Goal: Feedback & Contribution: Submit feedback/report problem

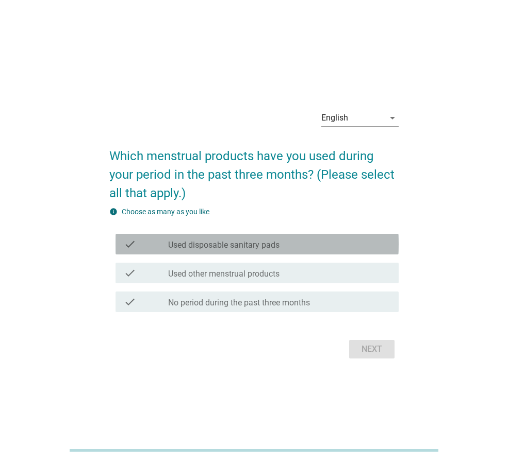
click at [292, 245] on div "check_box_outline_blank Used disposable sanitary pads" at bounding box center [279, 244] width 222 height 12
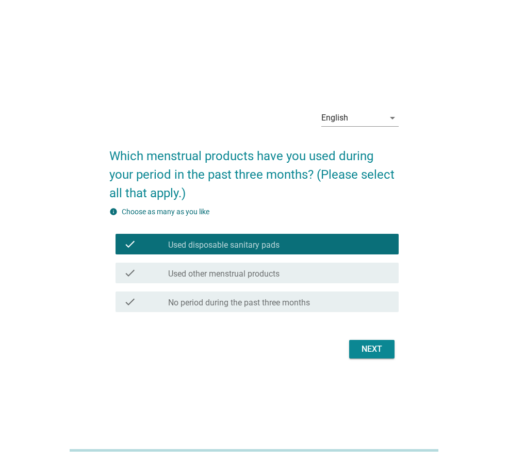
click at [279, 271] on label "Used other menstrual products" at bounding box center [223, 274] width 111 height 10
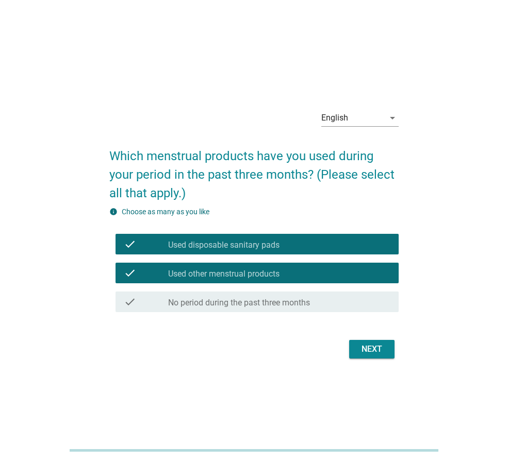
click at [276, 298] on label "No period during the past three months" at bounding box center [239, 303] width 142 height 10
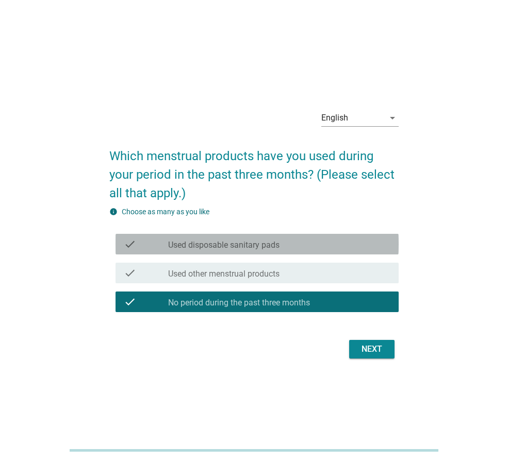
click at [301, 244] on div "check_box_outline_blank Used disposable sanitary pads" at bounding box center [279, 244] width 222 height 12
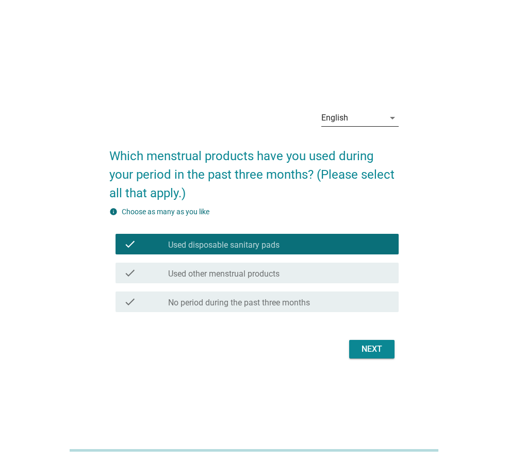
click at [351, 117] on div "English" at bounding box center [352, 118] width 63 height 16
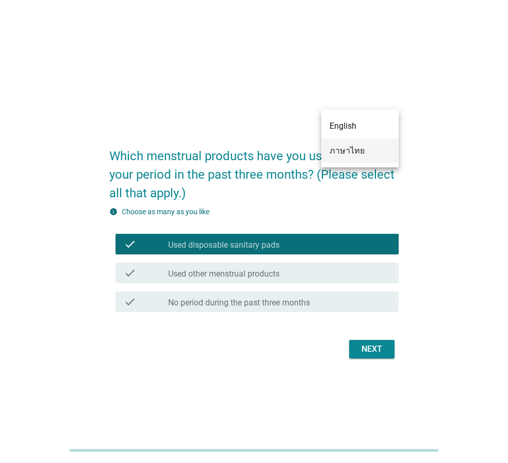
click at [368, 156] on div "ภาษาไทย" at bounding box center [359, 151] width 61 height 12
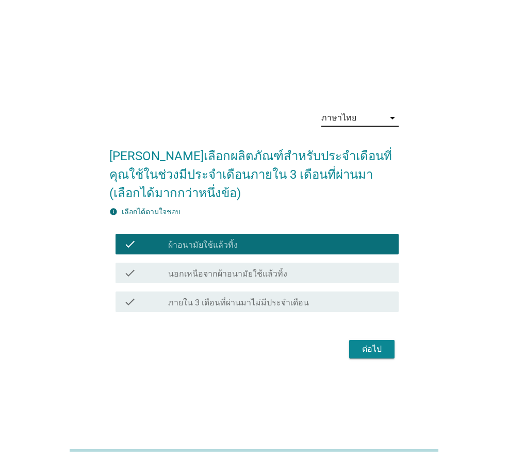
click at [350, 276] on div "check_box นอกเหนือจากผ้าอนามัยใช้แล้วทิ้ง" at bounding box center [279, 273] width 222 height 12
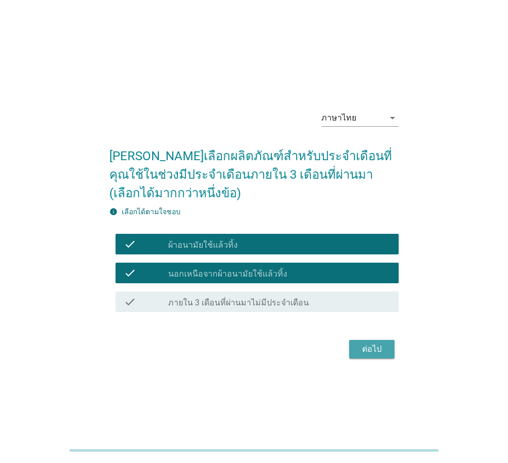
click at [365, 344] on div "ต่อไป" at bounding box center [371, 349] width 29 height 12
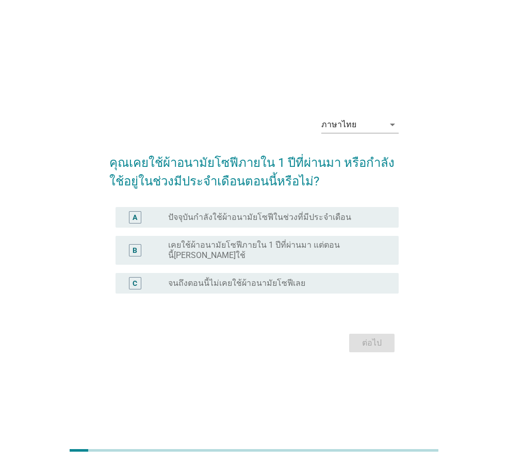
click at [291, 221] on label "ปัจจุบันกำลังใช้ผ้าอนามัยโซฟีในช่วงที่มีประจำเดือน" at bounding box center [259, 217] width 183 height 10
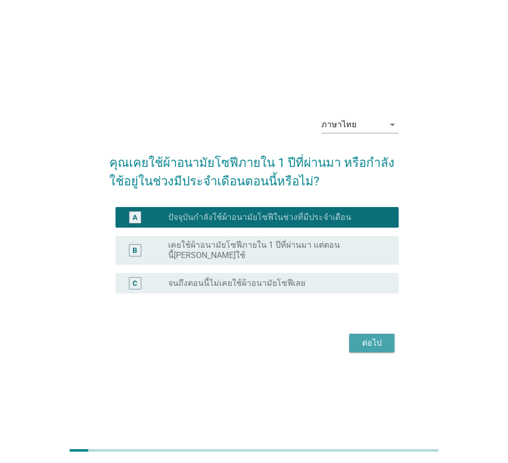
click at [373, 343] on div "ต่อไป" at bounding box center [371, 343] width 29 height 12
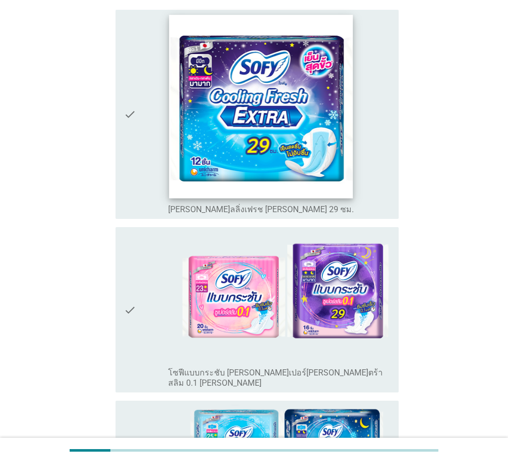
scroll to position [155, 0]
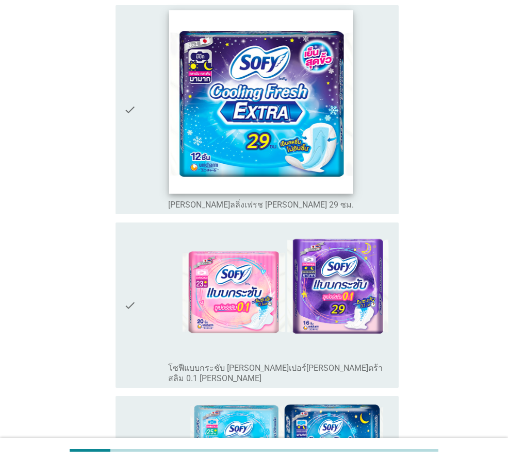
click at [273, 109] on img at bounding box center [260, 101] width 183 height 183
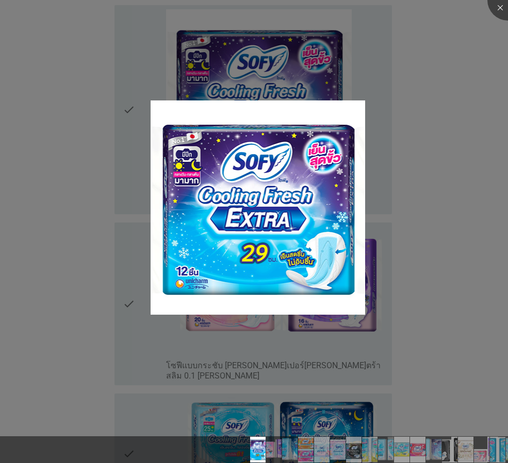
click at [478, 47] on div at bounding box center [254, 231] width 508 height 463
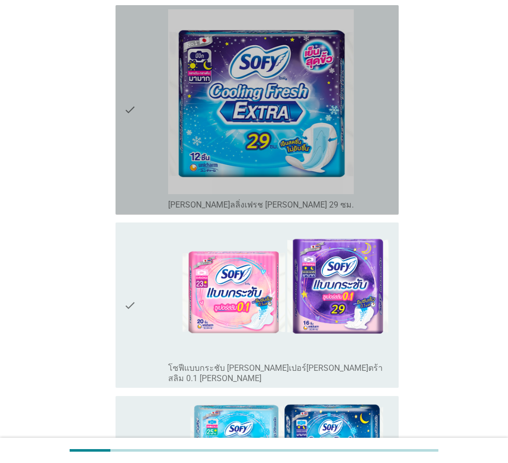
click at [123, 88] on div "check check_box_outline_blank [PERSON_NAME]ลลิ่งเฟรช [PERSON_NAME] 29 ซม." at bounding box center [256, 110] width 283 height 210
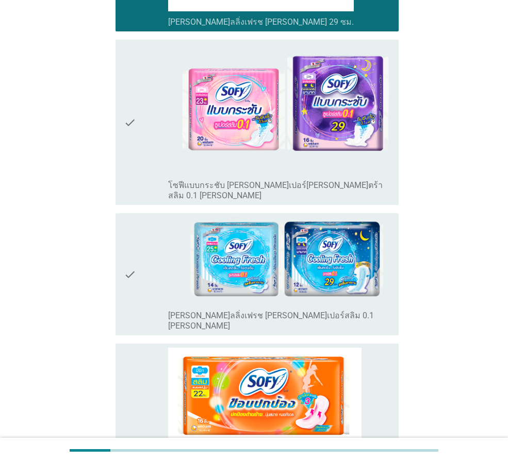
scroll to position [361, 0]
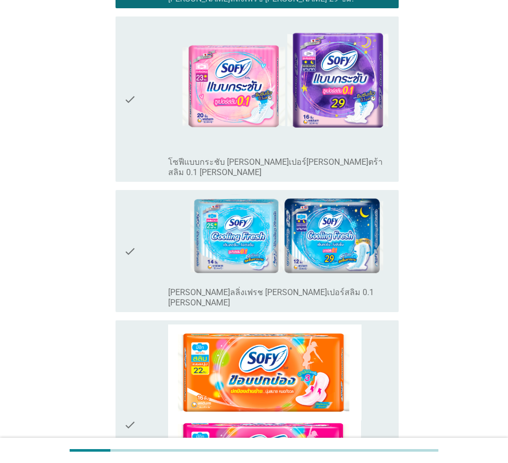
click at [131, 218] on icon "check" at bounding box center [130, 251] width 12 height 114
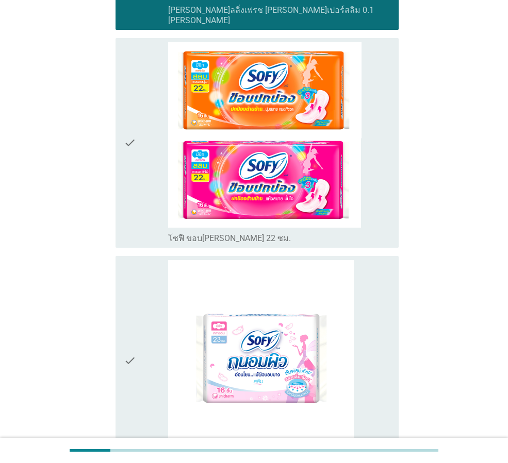
scroll to position [721, 0]
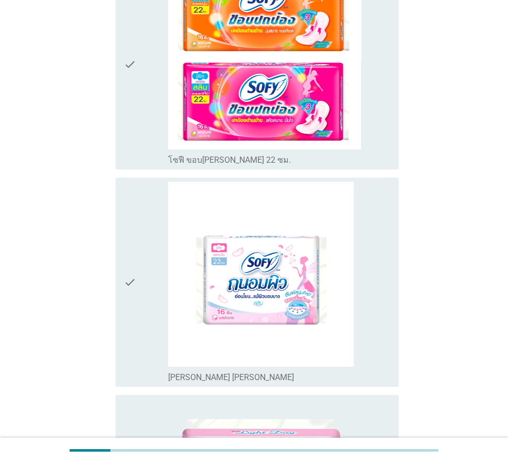
click at [140, 263] on div "check" at bounding box center [146, 282] width 44 height 201
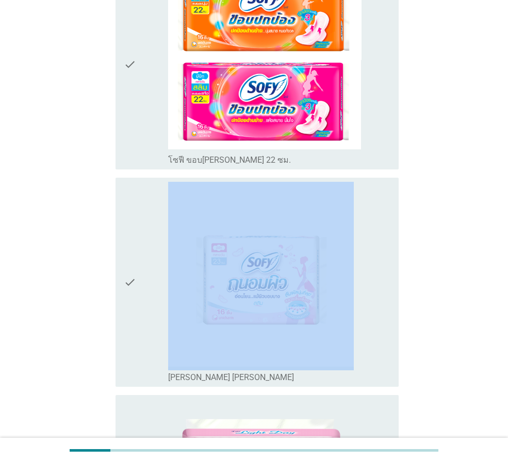
click at [140, 263] on div "check" at bounding box center [146, 282] width 44 height 201
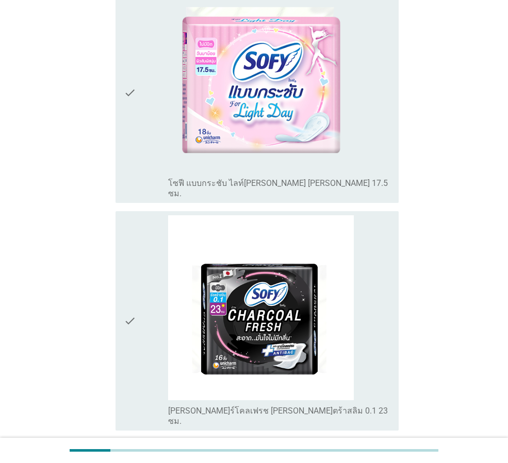
click at [139, 270] on div "check" at bounding box center [146, 321] width 44 height 212
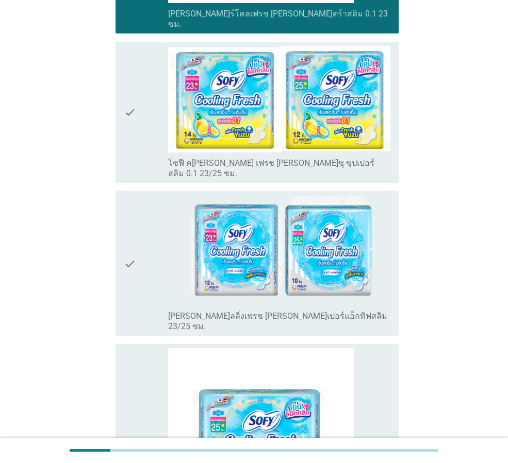
scroll to position [1597, 0]
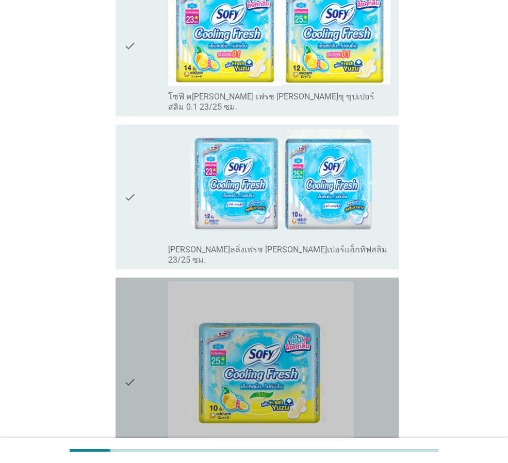
click at [139, 282] on div "check" at bounding box center [146, 382] width 44 height 201
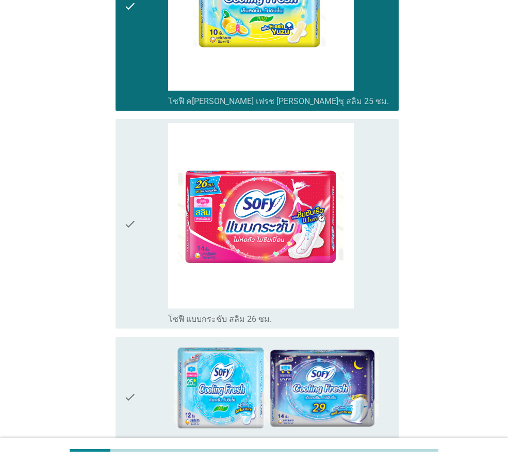
scroll to position [2061, 0]
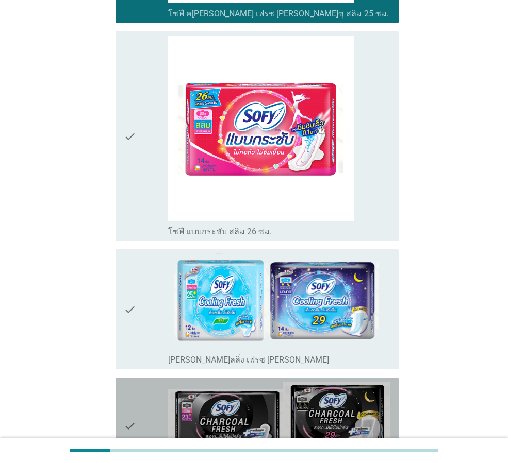
click at [122, 378] on div "check check_box_outline_blank [PERSON_NAME]ร์โคลเฟรช 23/29 ซม." at bounding box center [256, 426] width 283 height 96
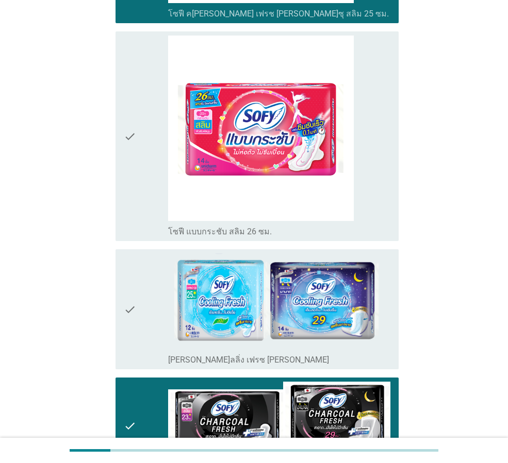
click at [127, 271] on icon "check" at bounding box center [130, 310] width 12 height 112
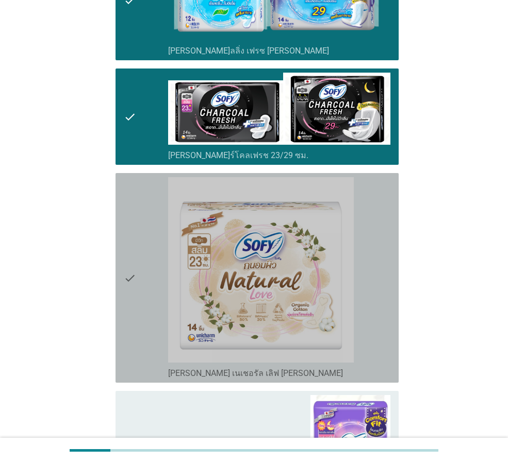
click at [143, 204] on div "check" at bounding box center [146, 277] width 44 height 201
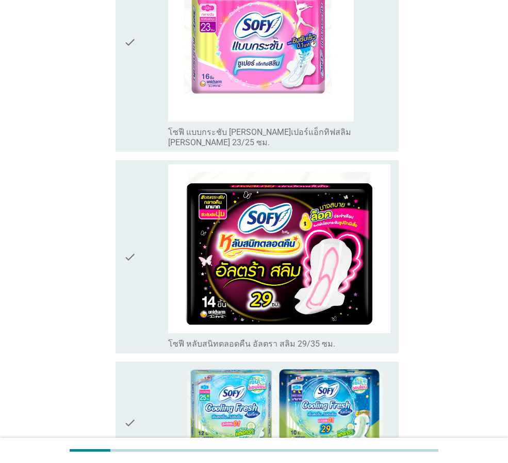
scroll to position [3872, 0]
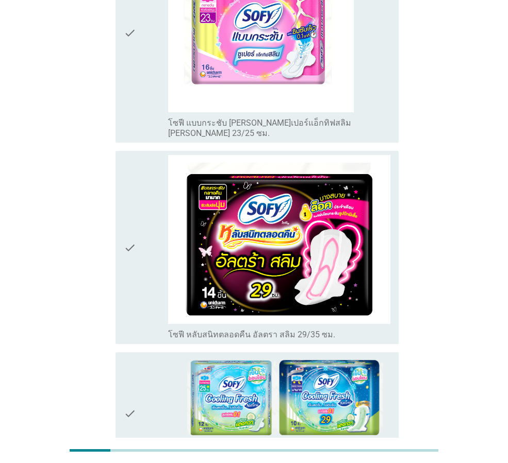
click at [144, 357] on div "check" at bounding box center [146, 414] width 44 height 114
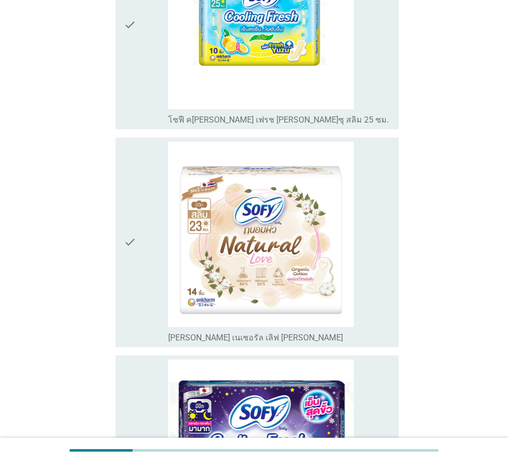
scroll to position [258, 0]
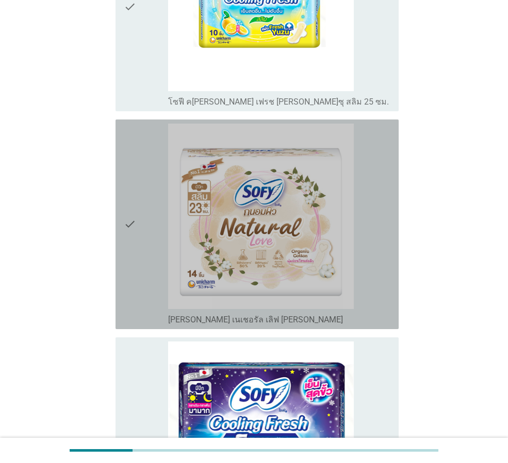
click at [145, 254] on div "check" at bounding box center [146, 224] width 44 height 201
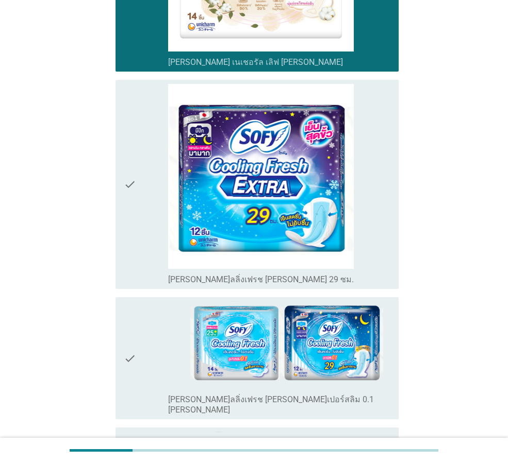
click at [137, 241] on div "check" at bounding box center [146, 184] width 44 height 201
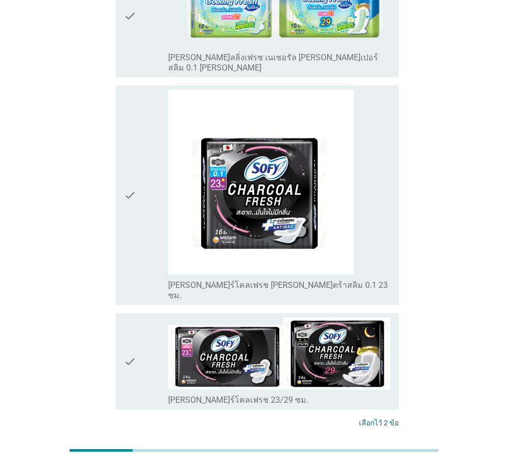
scroll to position [1116, 0]
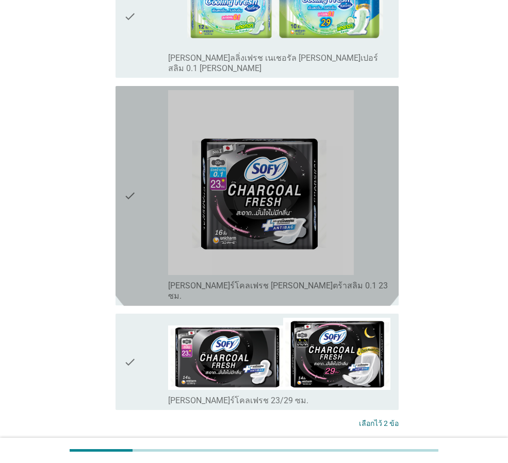
click at [142, 209] on div "check" at bounding box center [146, 196] width 44 height 212
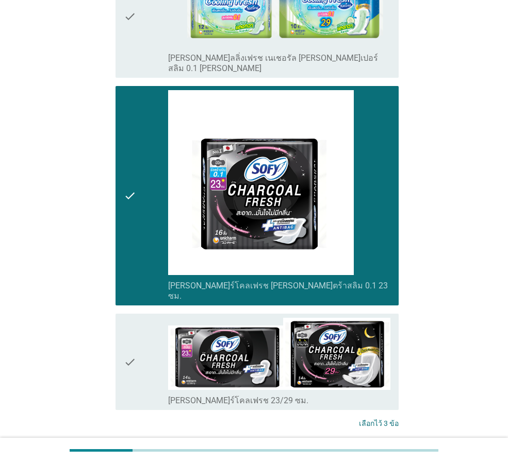
click at [361, 453] on button "ต่อไป" at bounding box center [371, 462] width 45 height 19
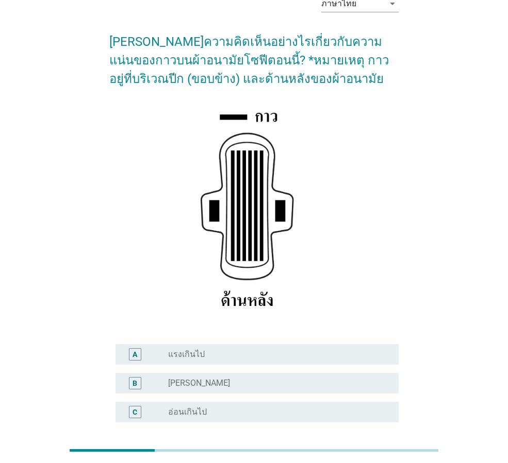
scroll to position [103, 0]
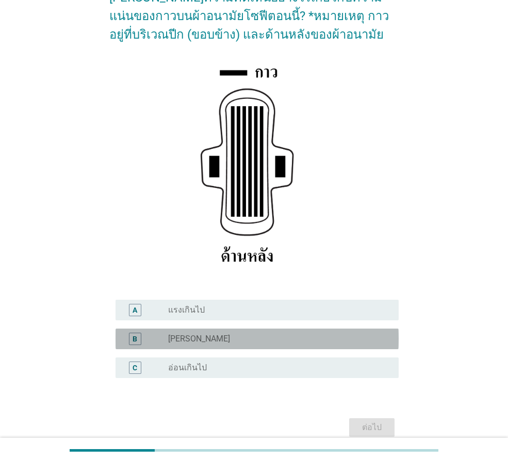
click at [269, 340] on div "radio_button_unchecked [PERSON_NAME]" at bounding box center [275, 339] width 214 height 10
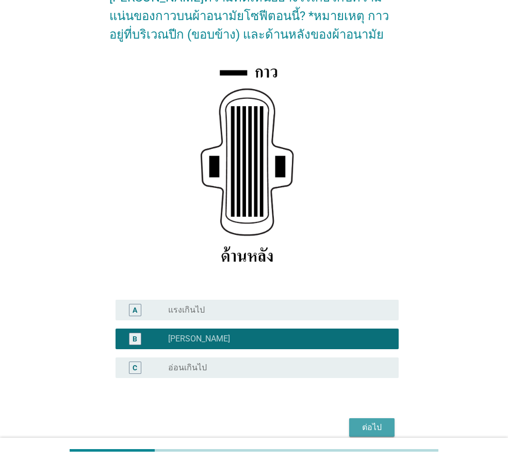
click at [369, 426] on div "ต่อไป" at bounding box center [371, 428] width 29 height 12
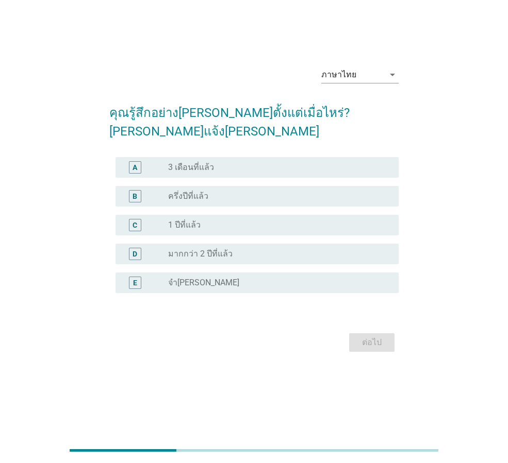
scroll to position [0, 0]
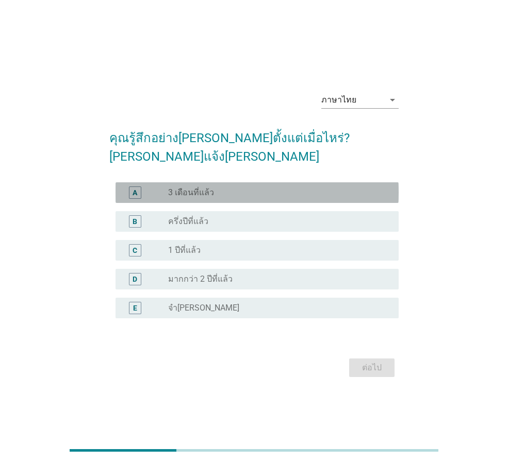
click at [295, 188] on div "radio_button_unchecked 3 เดือนที่แล้ว" at bounding box center [275, 193] width 214 height 10
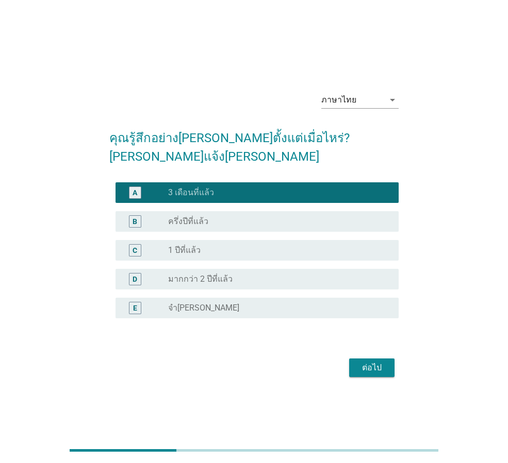
click at [367, 369] on div "ต่อไป" at bounding box center [253, 368] width 289 height 25
click at [369, 363] on div "ต่อไป" at bounding box center [371, 368] width 29 height 12
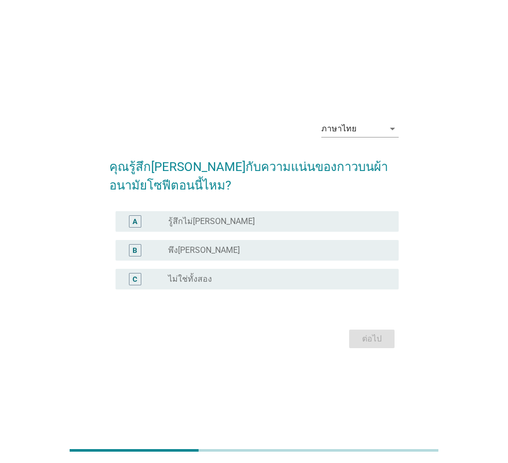
click at [183, 276] on label "ไม่ใช่ทั้งสอง" at bounding box center [190, 279] width 44 height 10
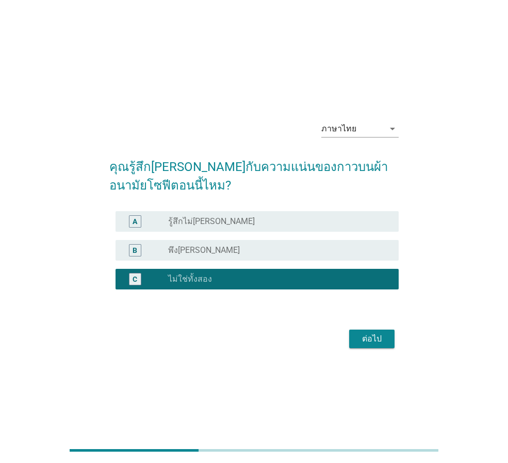
click at [188, 247] on label "พึง[PERSON_NAME]" at bounding box center [204, 250] width 72 height 10
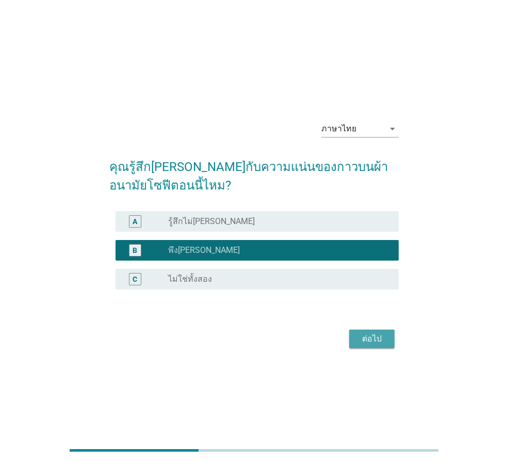
click at [380, 338] on div "ต่อไป" at bounding box center [371, 339] width 29 height 12
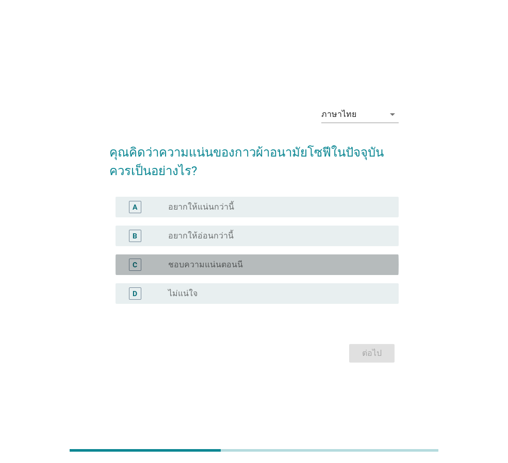
click at [194, 269] on label "ชอบความแน่นตอนนี" at bounding box center [205, 265] width 75 height 10
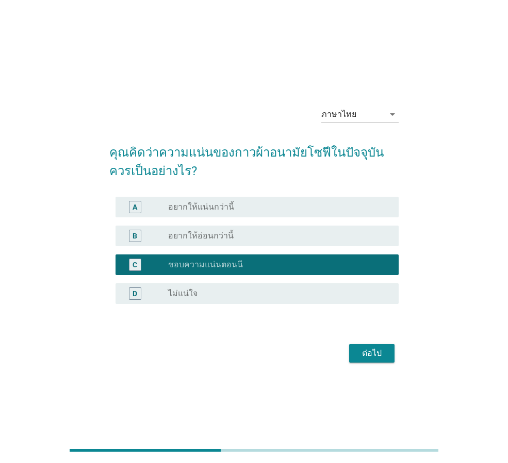
click at [385, 355] on div "ต่อไป" at bounding box center [371, 353] width 29 height 12
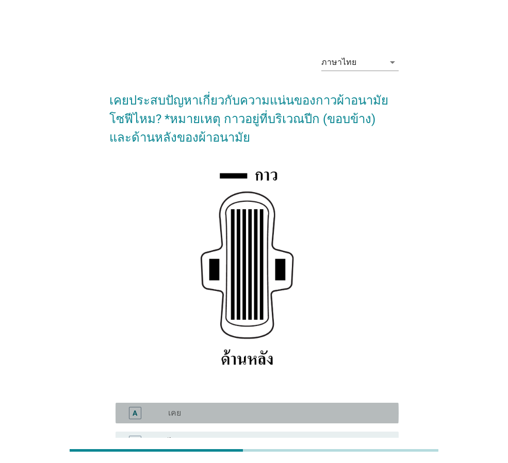
click at [254, 408] on div "radio_button_unchecked เคย" at bounding box center [275, 413] width 214 height 10
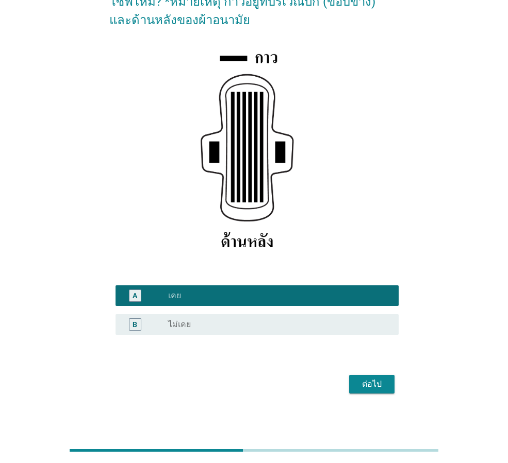
scroll to position [122, 0]
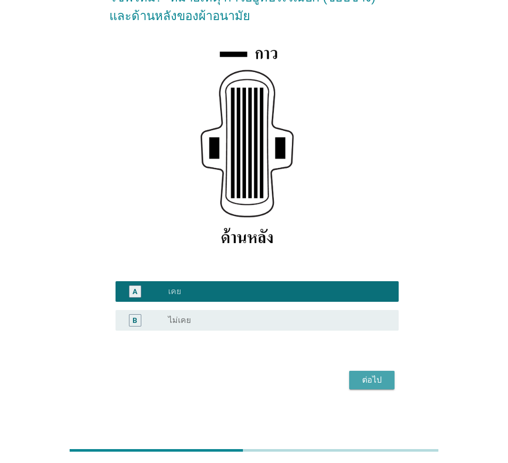
click at [355, 386] on button "ต่อไป" at bounding box center [371, 380] width 45 height 19
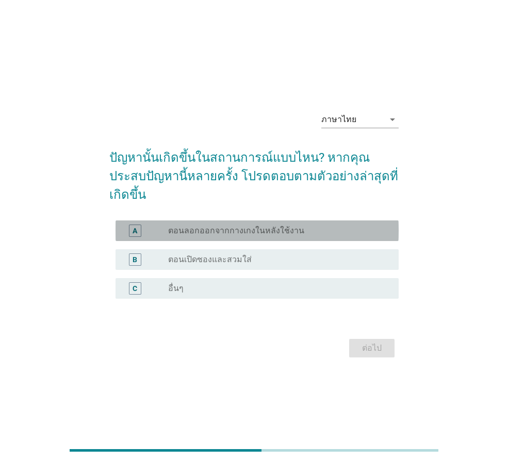
click at [258, 226] on label "ตอนลอกออกจากกางเกงในหลังใช้งาน" at bounding box center [236, 231] width 136 height 10
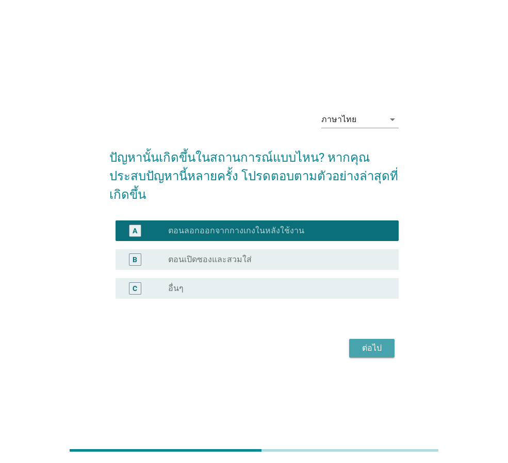
click at [364, 342] on div "ต่อไป" at bounding box center [371, 348] width 29 height 12
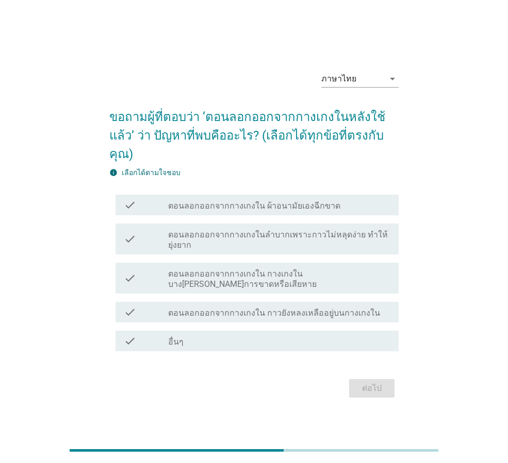
click at [238, 270] on label "ตอนลอกออกจากกางเกงใน กางเกงในบาง[PERSON_NAME]การขาดหรือเสียหาย" at bounding box center [279, 279] width 222 height 21
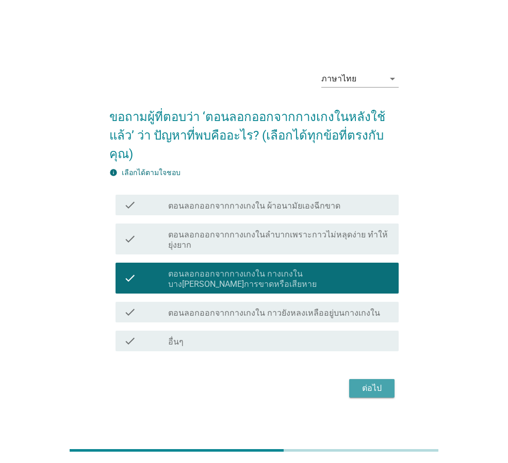
click at [388, 380] on button "ต่อไป" at bounding box center [371, 388] width 45 height 19
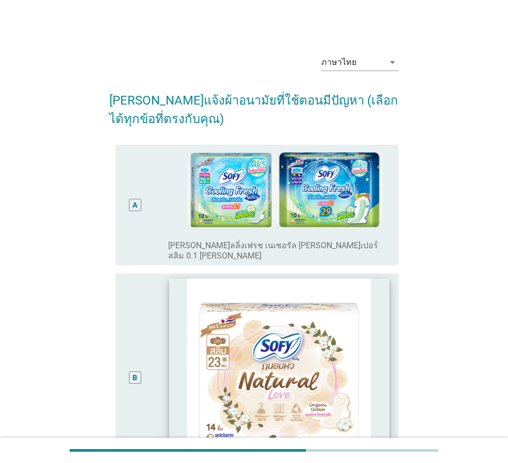
click at [276, 301] on img at bounding box center [279, 370] width 220 height 183
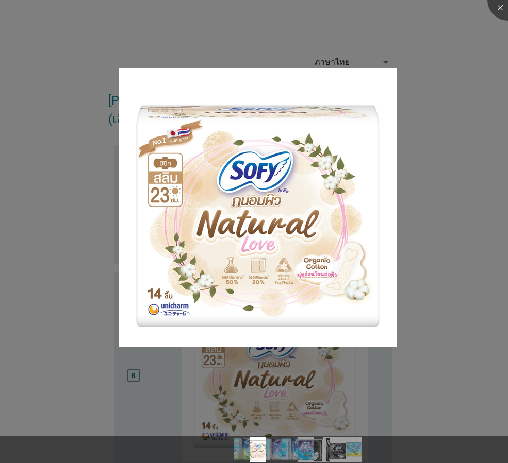
click at [418, 109] on div at bounding box center [254, 231] width 508 height 463
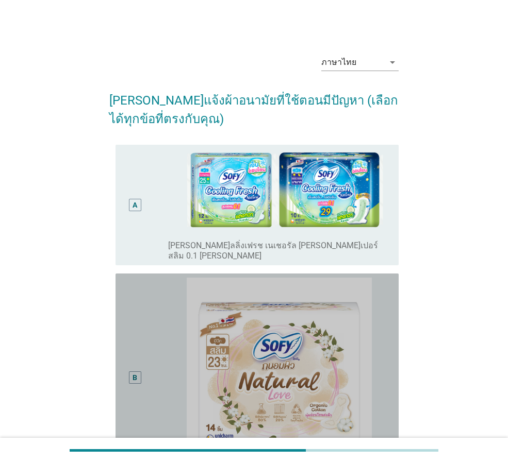
click at [154, 380] on div "B" at bounding box center [146, 378] width 44 height 200
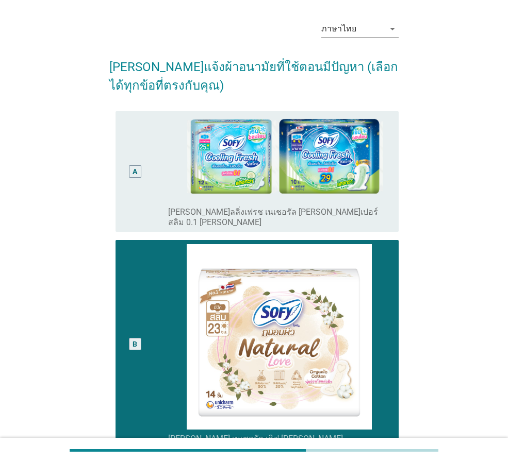
scroll to position [52, 0]
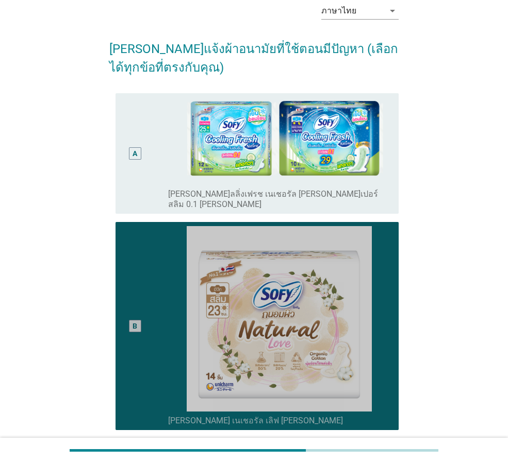
click at [154, 380] on div "B" at bounding box center [146, 326] width 44 height 200
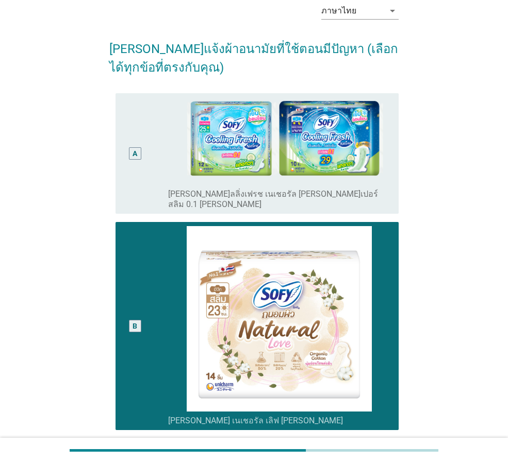
click at [136, 321] on div "B" at bounding box center [134, 326] width 5 height 11
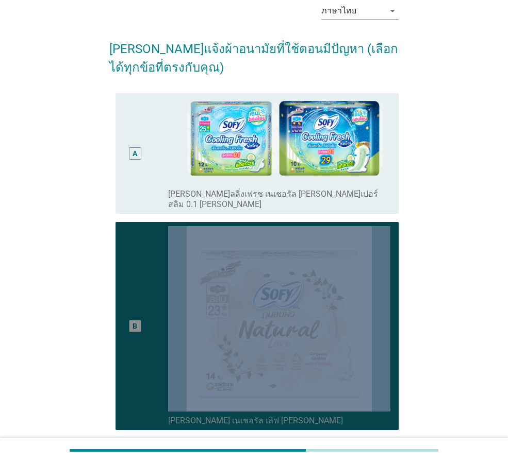
click at [136, 321] on div "B" at bounding box center [134, 326] width 5 height 11
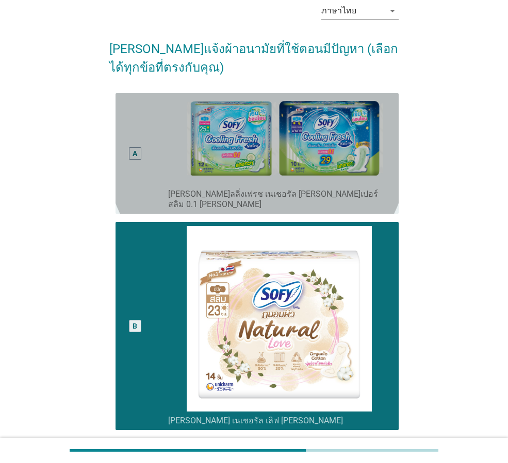
click at [130, 136] on div "A" at bounding box center [135, 153] width 22 height 112
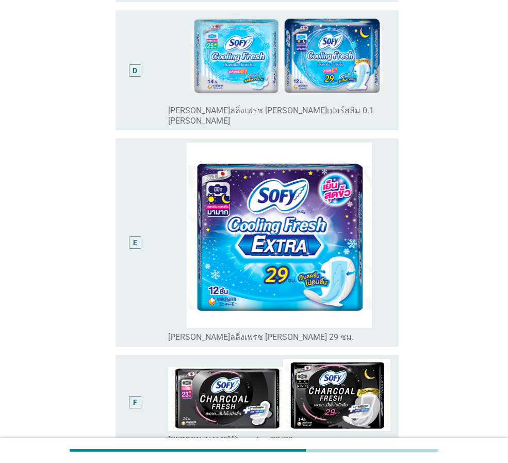
scroll to position [618, 0]
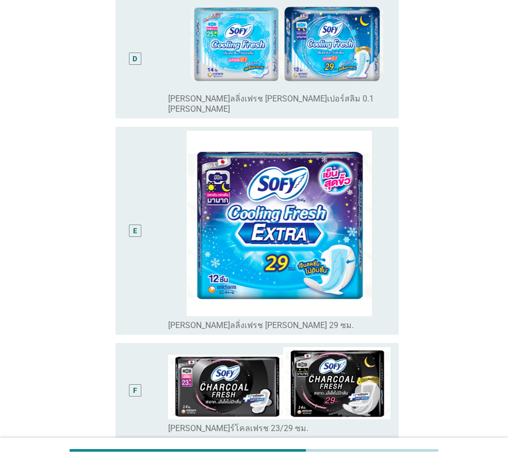
click at [129, 226] on div "E" at bounding box center [135, 231] width 22 height 200
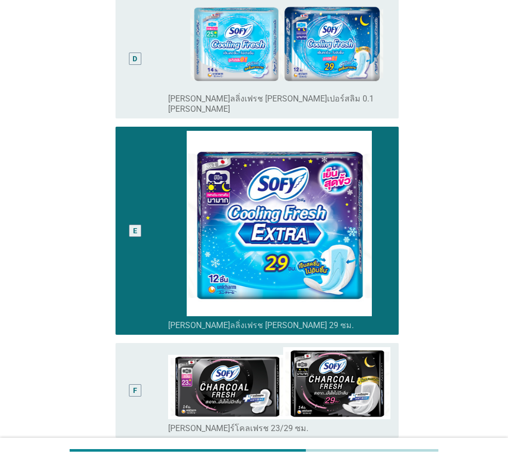
click at [122, 348] on div "F radio_button_unchecked [PERSON_NAME]ร์โคลเฟรช 23/29 ซม." at bounding box center [256, 390] width 283 height 95
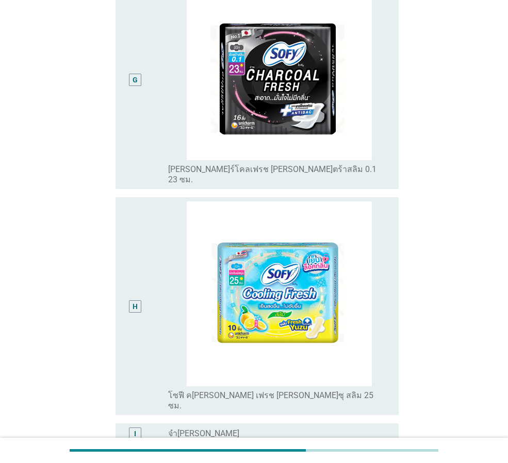
scroll to position [1167, 0]
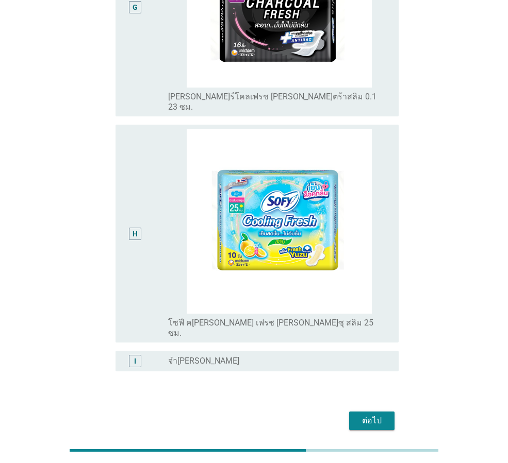
click at [380, 415] on div "ต่อไป" at bounding box center [371, 421] width 29 height 12
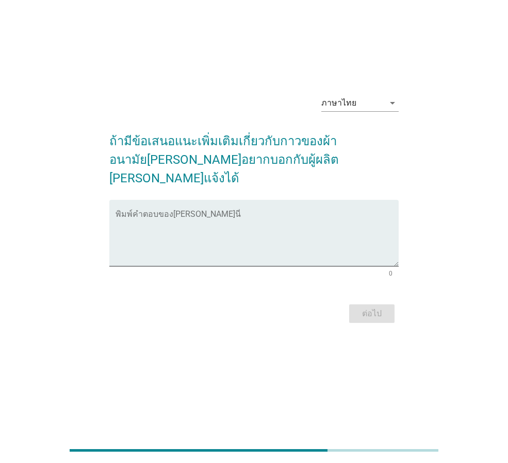
scroll to position [0, 0]
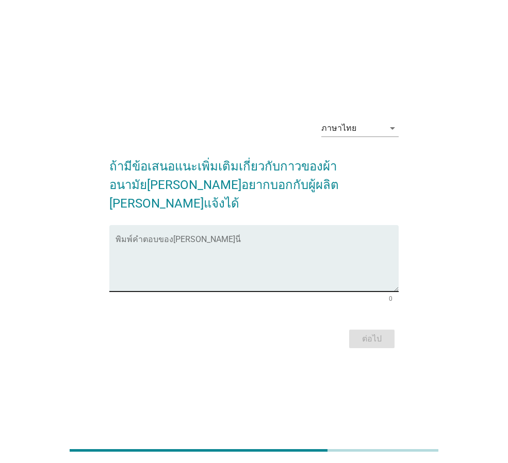
click at [314, 271] on textarea "พิมพ์คำตอบของคุณ ที่นี่" at bounding box center [256, 265] width 283 height 54
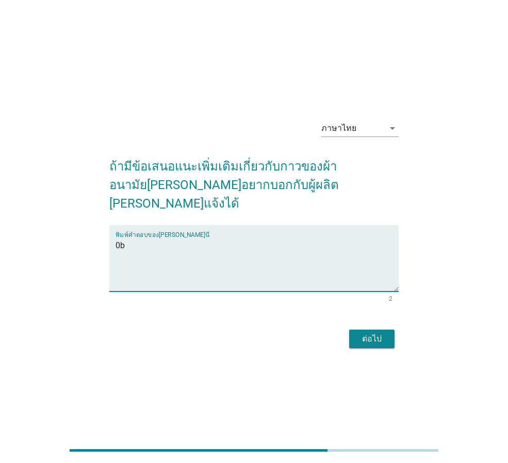
type textarea "0"
type textarea "f"
type textarea "ดีมากค่ะ อยากให้[PERSON_NAME]กลิ่น"
click at [374, 333] on div "ต่อไป" at bounding box center [371, 339] width 29 height 12
